Goal: Task Accomplishment & Management: Manage account settings

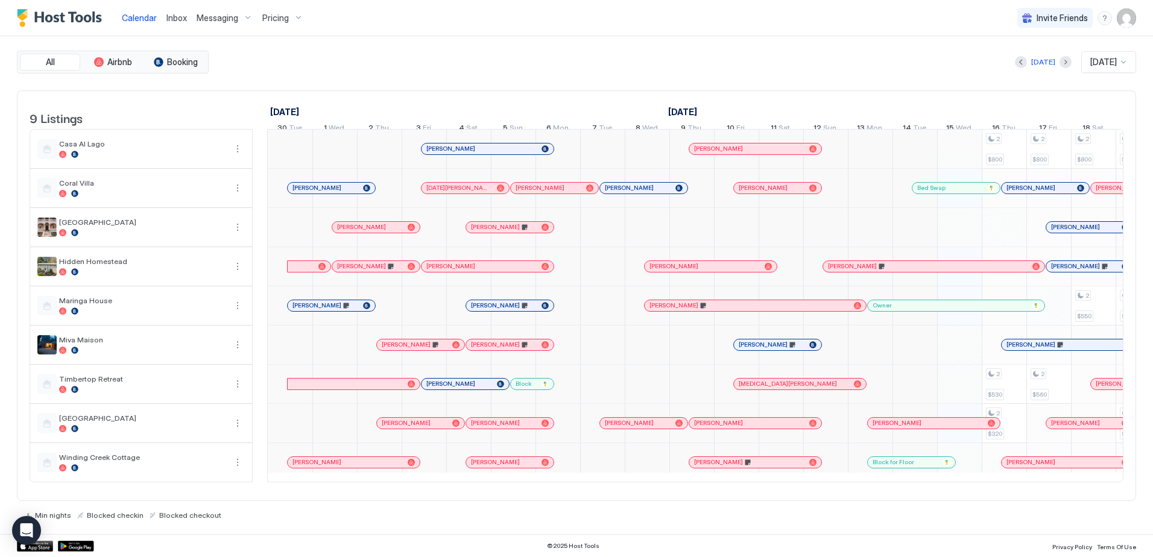
scroll to position [0, 518]
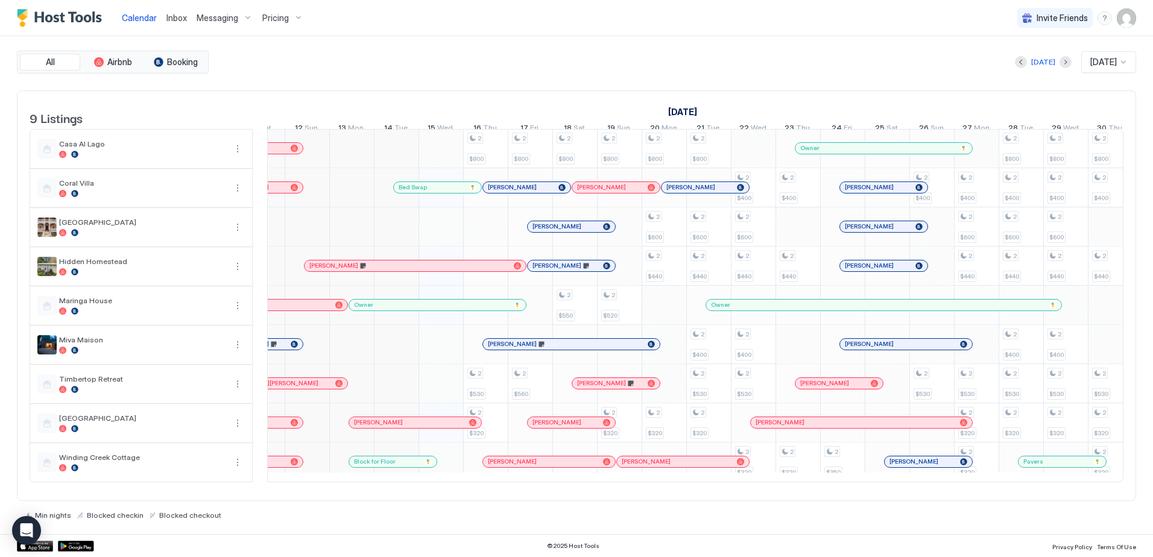
click at [186, 24] on div "Inbox" at bounding box center [177, 18] width 30 height 22
click at [177, 19] on span "Inbox" at bounding box center [176, 18] width 20 height 10
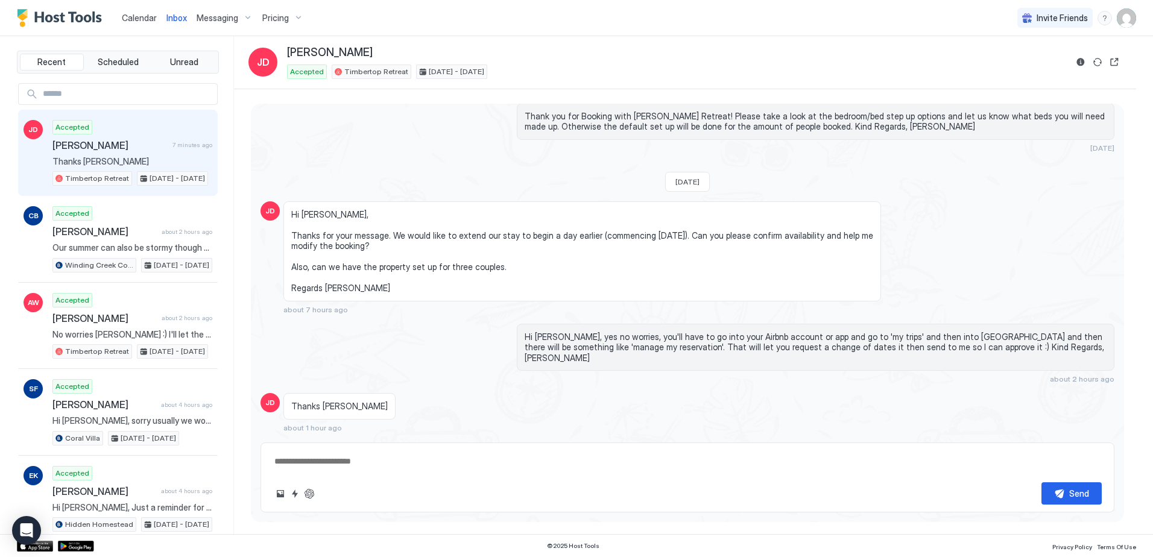
scroll to position [78, 0]
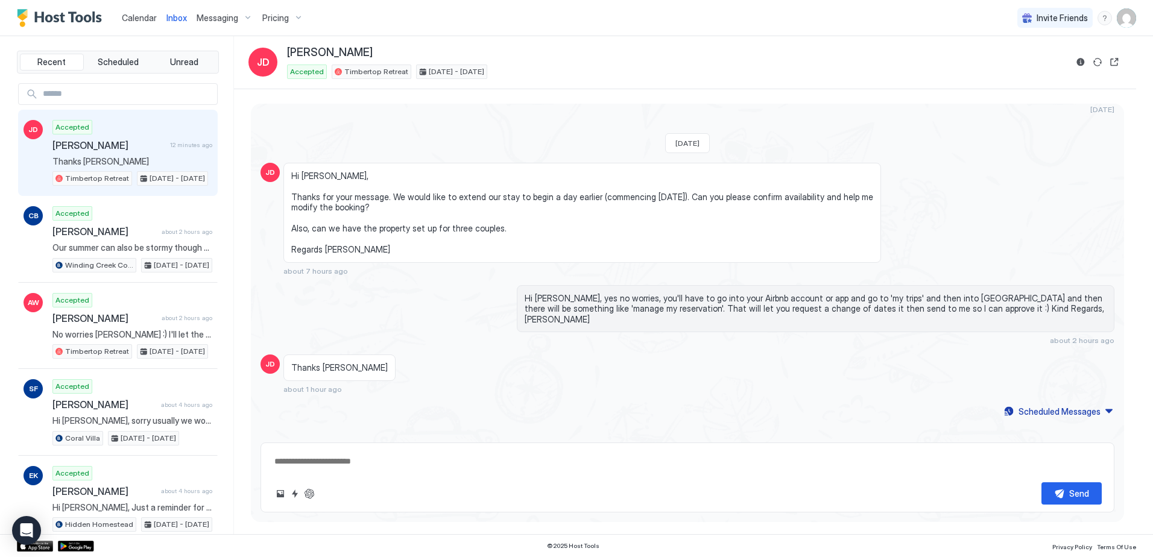
click at [133, 17] on span "Calendar" at bounding box center [139, 18] width 35 height 10
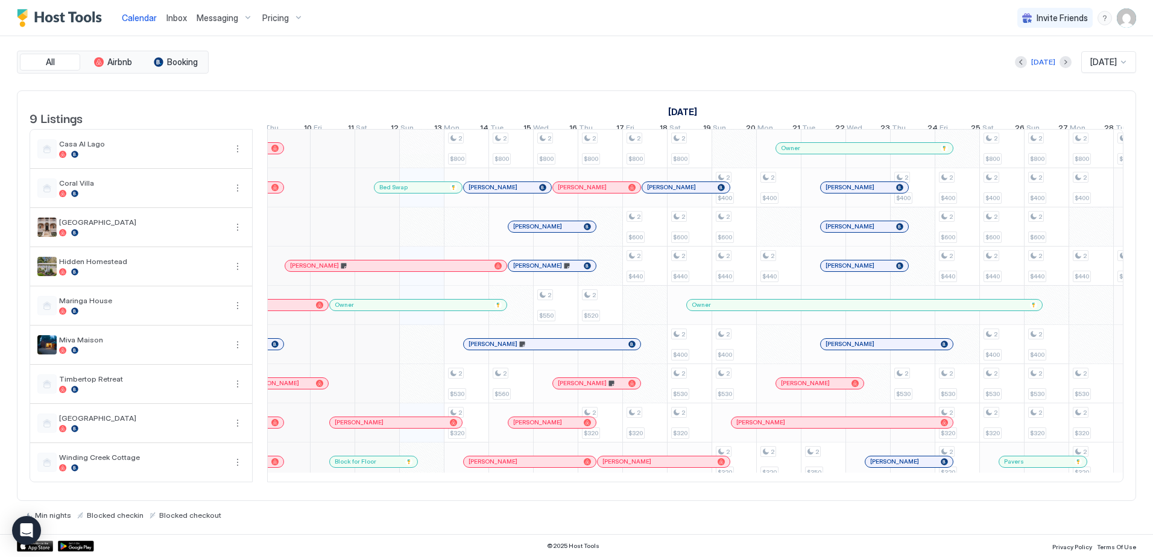
scroll to position [1, 371]
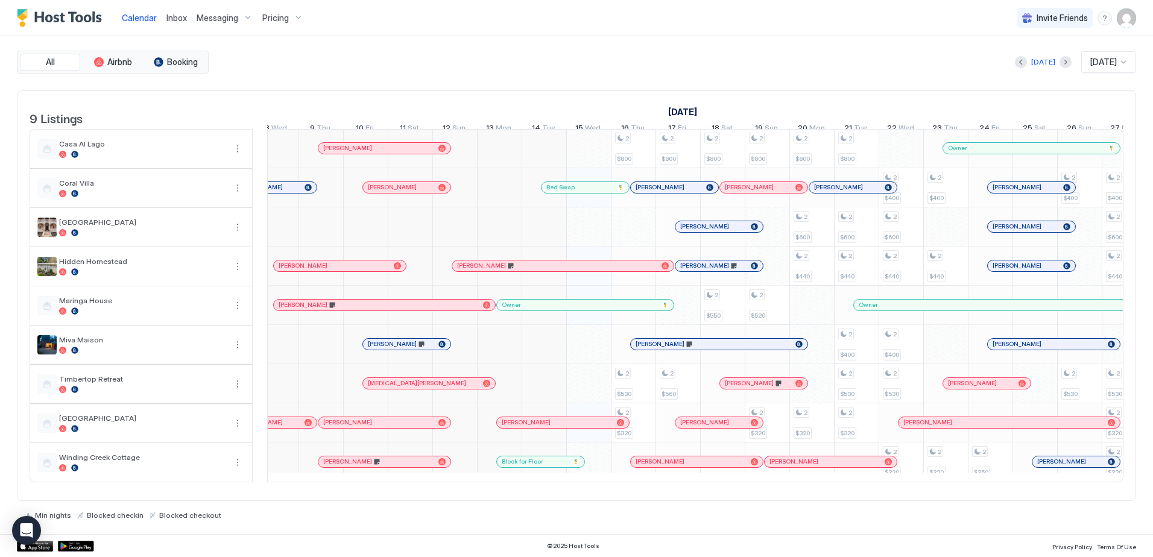
drag, startPoint x: 174, startPoint y: 14, endPoint x: 156, endPoint y: 24, distance: 20.0
click at [174, 14] on span "Inbox" at bounding box center [176, 18] width 20 height 10
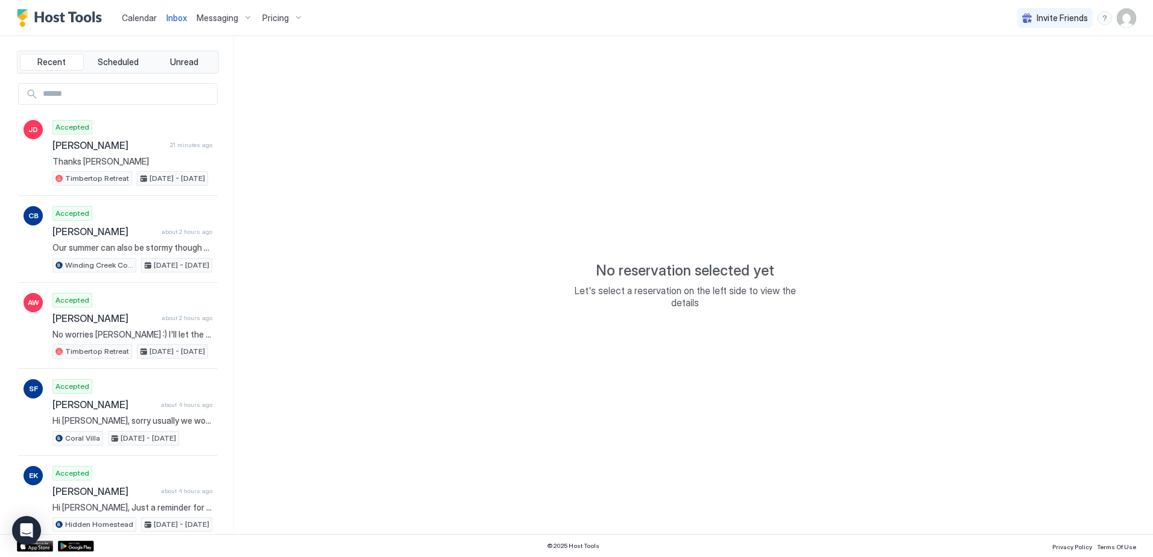
click at [137, 22] on span "Calendar" at bounding box center [139, 18] width 35 height 10
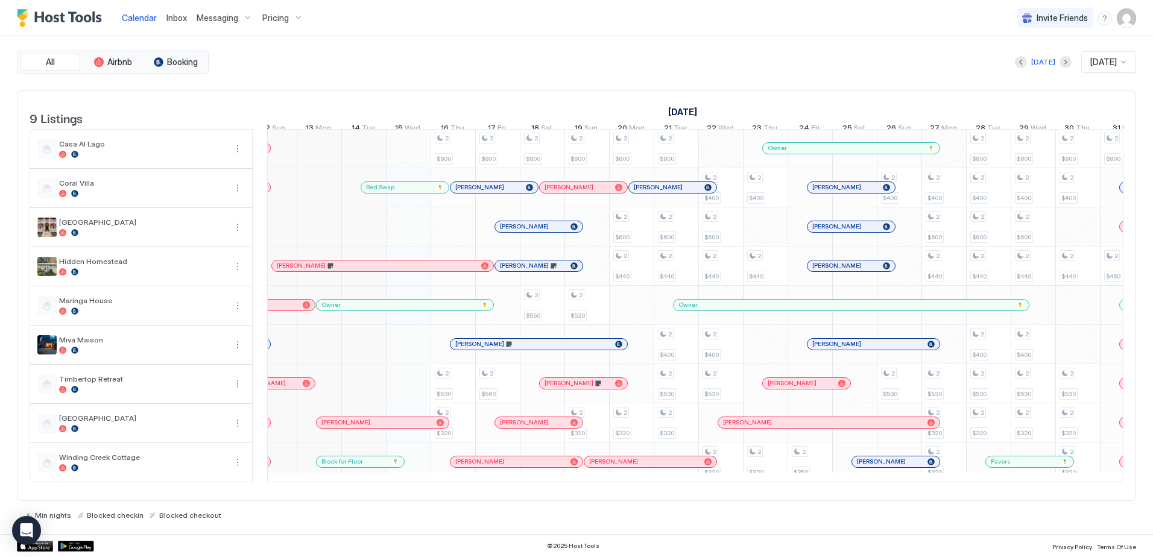
scroll to position [0, 559]
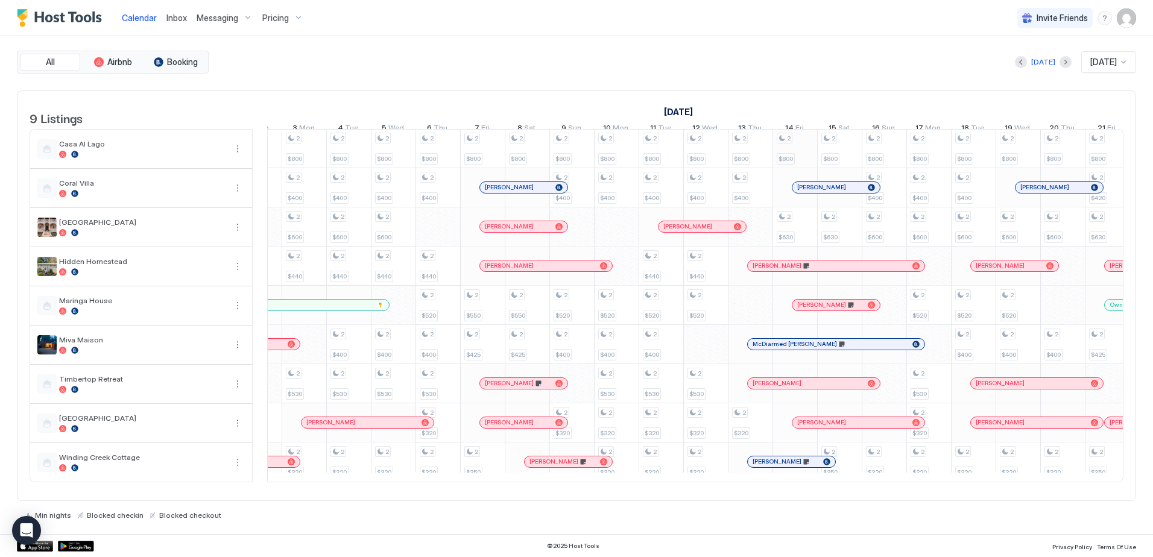
click at [795, 151] on div "2 $800 2 $530 2 $320 2 $800 2 $560 2 $800 2 $550 2 $800 2 $520 2 $320 2 $800 2 …" at bounding box center [81, 305] width 2632 height 352
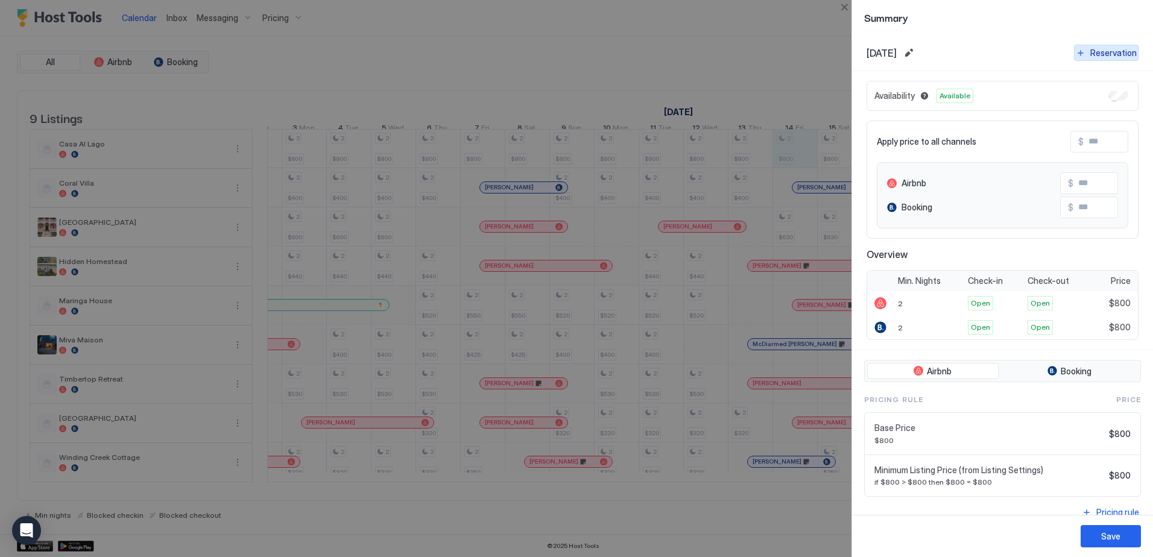
click at [1077, 54] on button "Reservation" at bounding box center [1106, 53] width 65 height 16
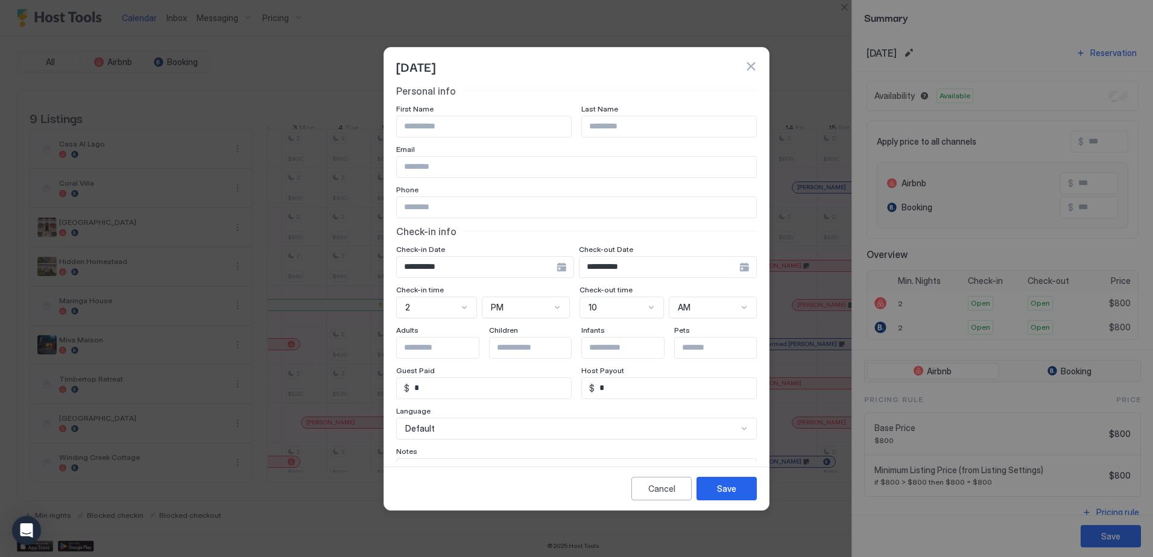
click at [553, 268] on div "**********" at bounding box center [485, 267] width 178 height 22
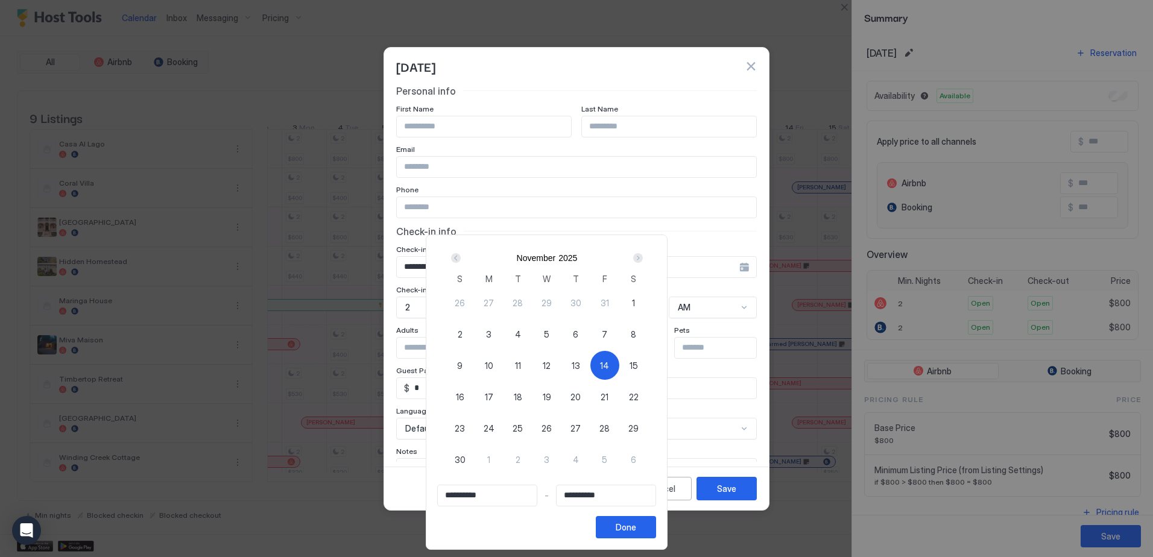
click at [609, 363] on span "14" at bounding box center [604, 365] width 9 height 13
click at [609, 366] on span "14" at bounding box center [604, 365] width 9 height 13
type input "**********"
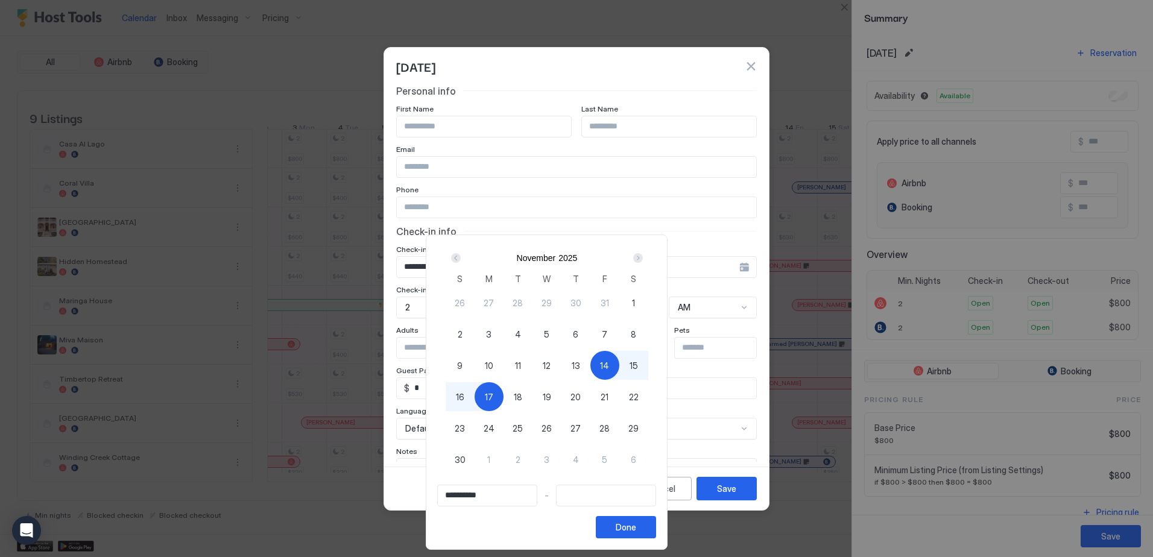
click at [493, 400] on span "17" at bounding box center [489, 397] width 8 height 13
type input "**********"
click at [656, 534] on button "Done" at bounding box center [626, 527] width 60 height 22
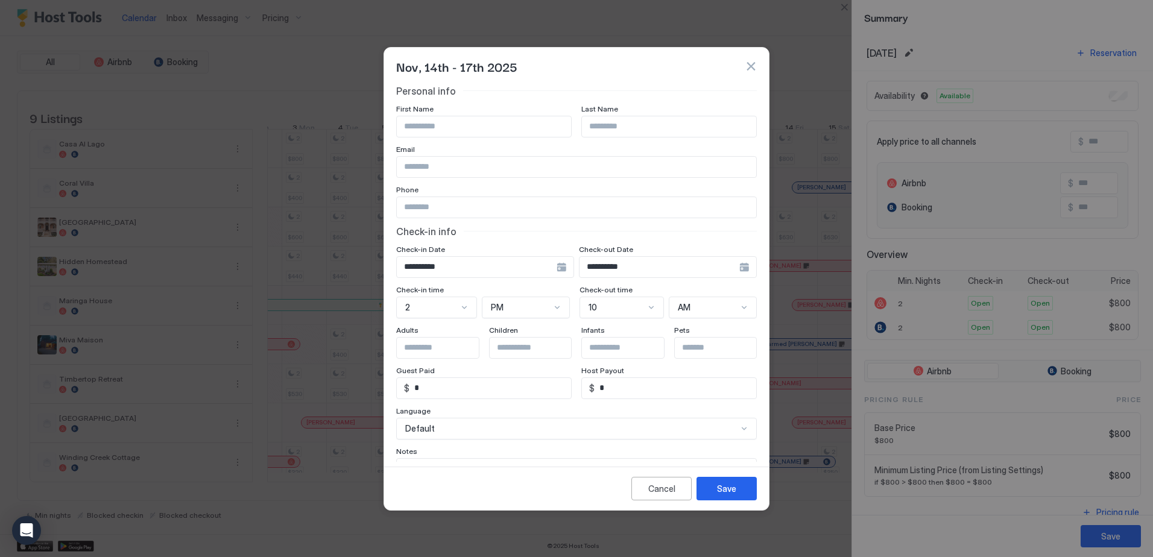
click at [423, 131] on input "Input Field" at bounding box center [484, 126] width 174 height 20
type input "*****"
click at [731, 491] on div "Save" at bounding box center [726, 488] width 19 height 13
